Goal: Find contact information: Find contact information

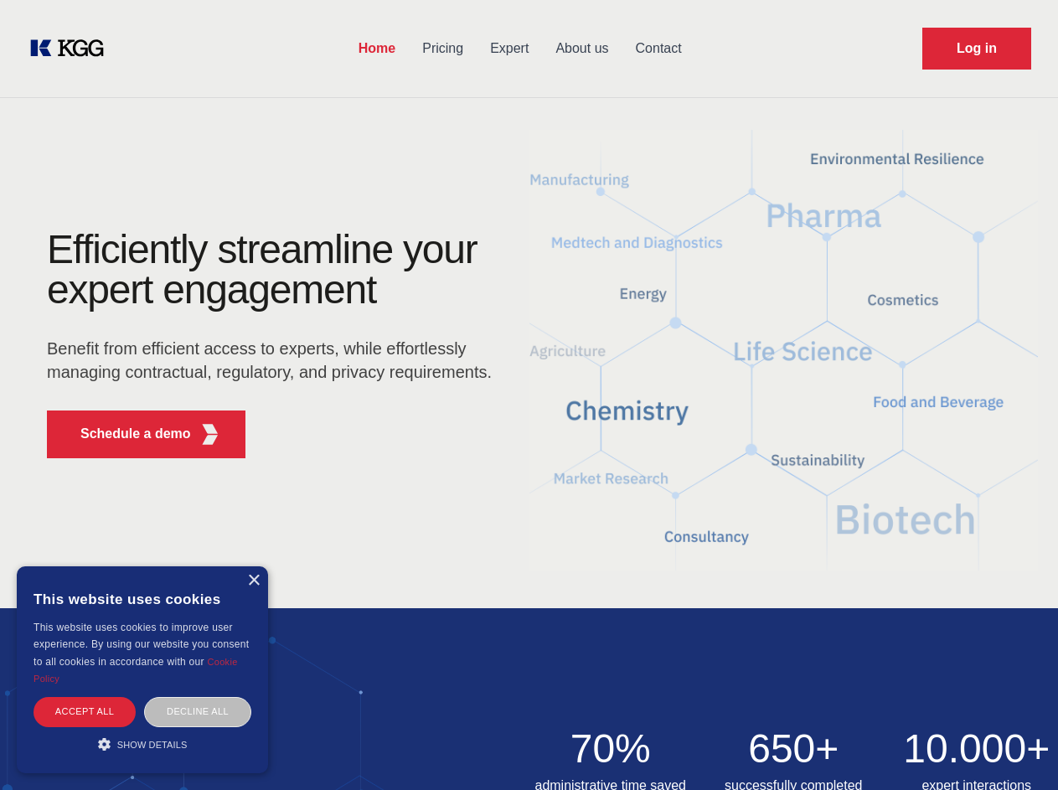
click at [528, 394] on div "Efficiently streamline your expert engagement Benefit from efficient access to …" at bounding box center [274, 350] width 509 height 242
click at [126, 434] on p "Schedule a demo" at bounding box center [135, 434] width 111 height 20
click at [253, 580] on div "× This website uses cookies This website uses cookies to improve user experienc…" at bounding box center [142, 669] width 251 height 207
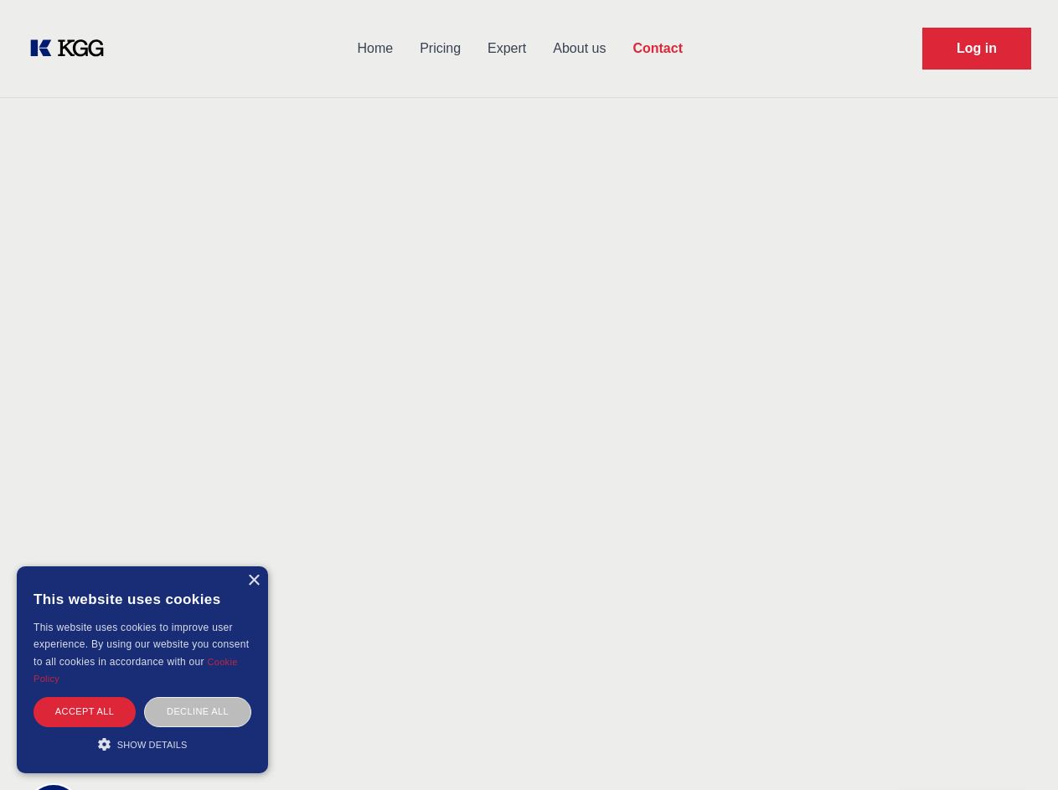
click at [85, 711] on div "Accept all" at bounding box center [84, 711] width 102 height 29
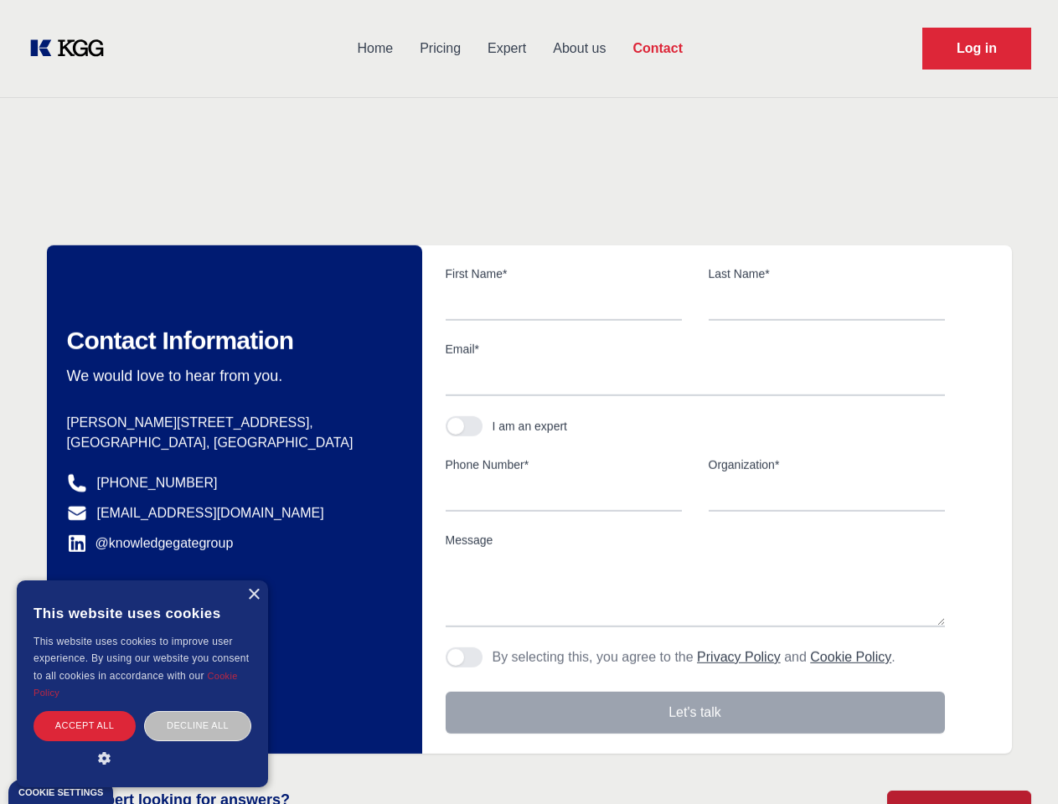
click at [198, 711] on div "Decline all" at bounding box center [197, 725] width 107 height 29
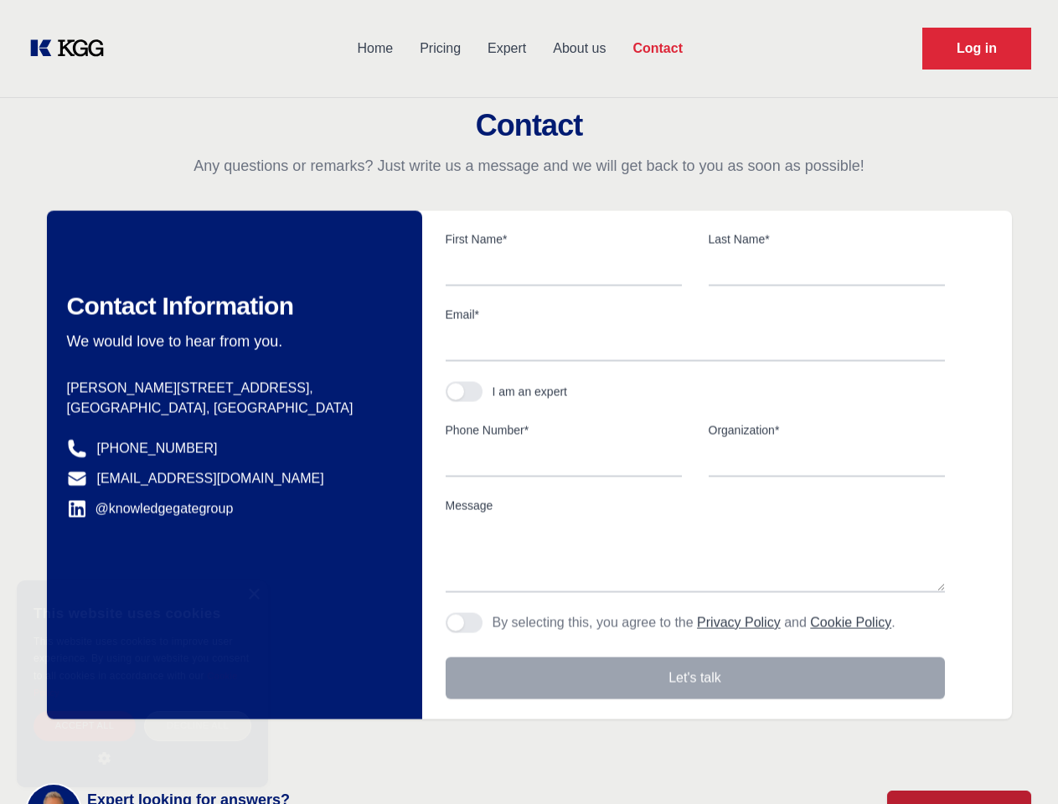
click at [142, 744] on main "Contact Any questions or remarks? Just write us a message and we will get back …" at bounding box center [529, 436] width 1058 height 872
